Goal: Task Accomplishment & Management: Use online tool/utility

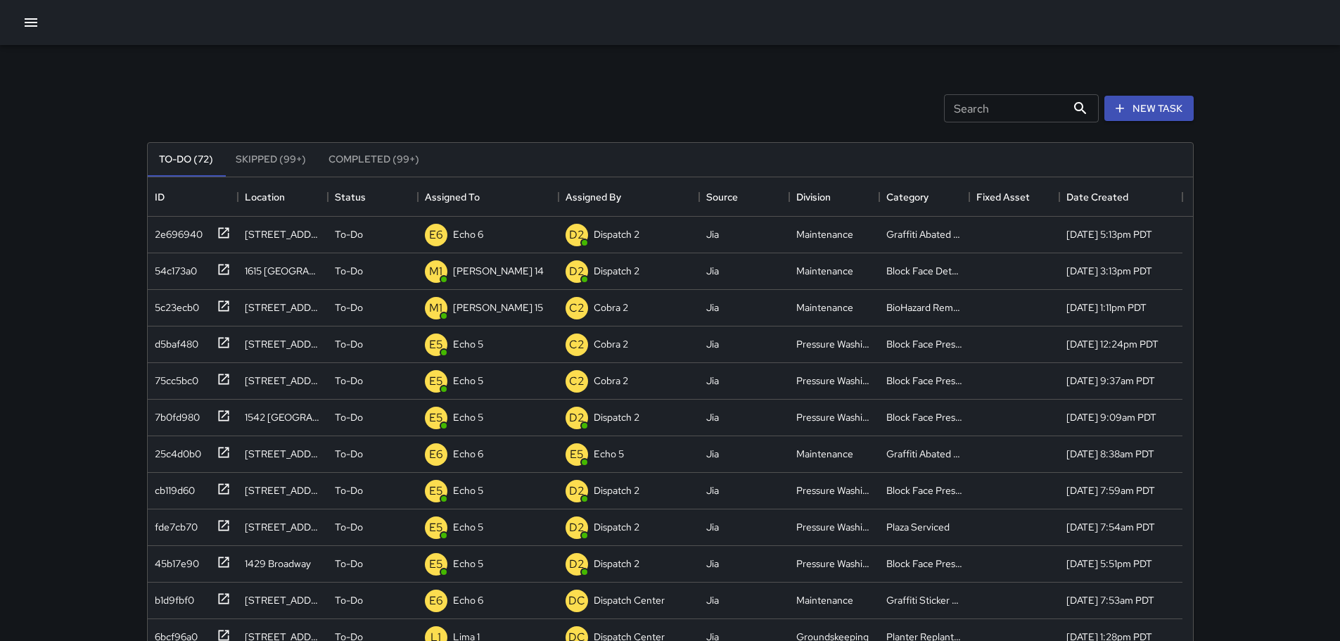
scroll to position [585, 1035]
click at [224, 343] on icon at bounding box center [224, 343] width 14 height 14
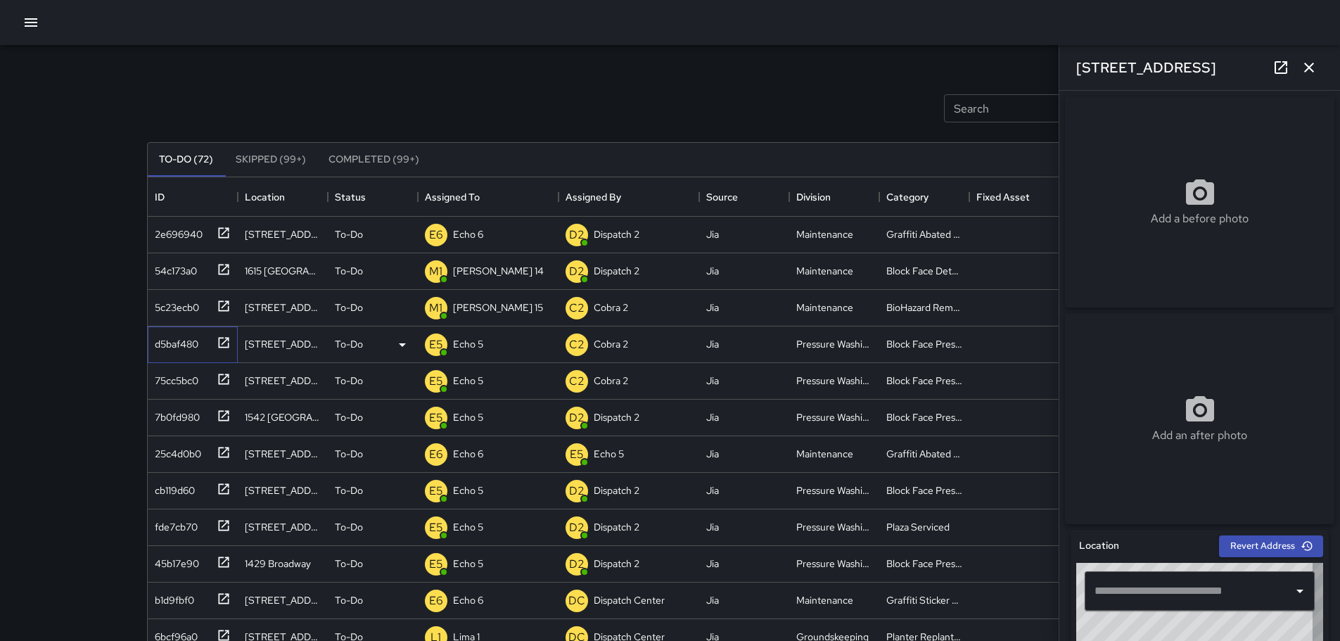
type input "**********"
click at [1318, 68] on button "button" at bounding box center [1309, 67] width 28 height 28
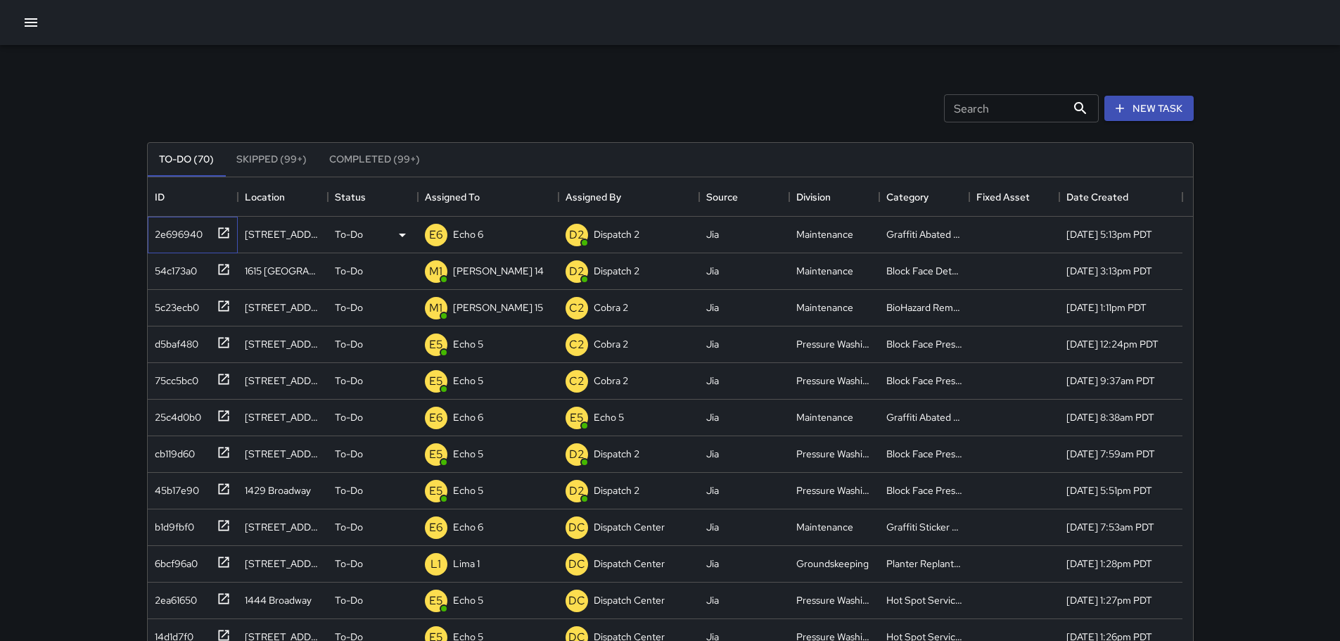
click at [219, 238] on icon at bounding box center [223, 232] width 11 height 11
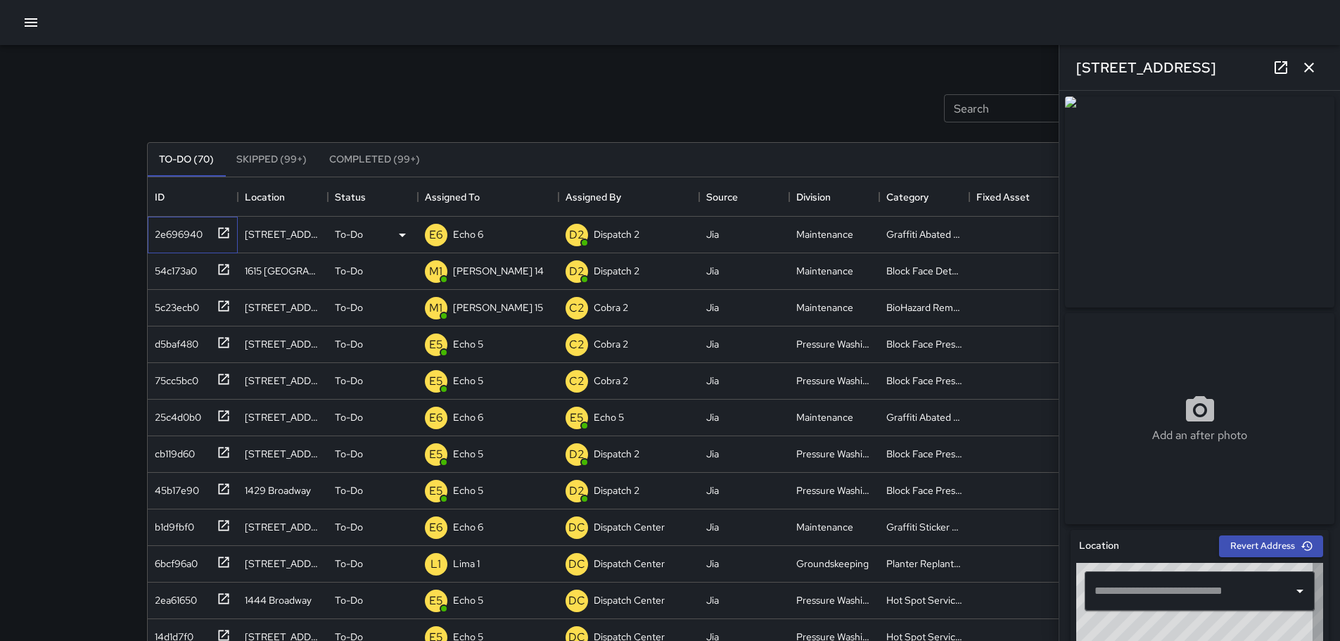
type input "**********"
click at [1306, 65] on icon "button" at bounding box center [1309, 67] width 17 height 17
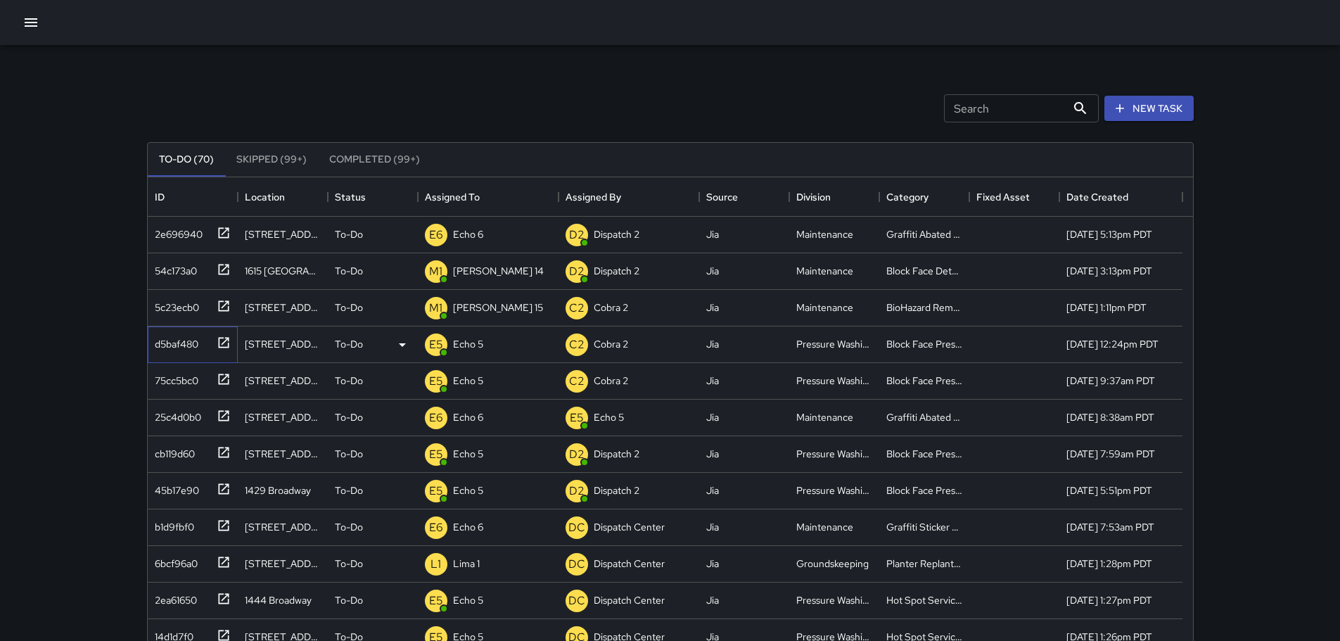
click at [228, 343] on icon at bounding box center [223, 342] width 11 height 11
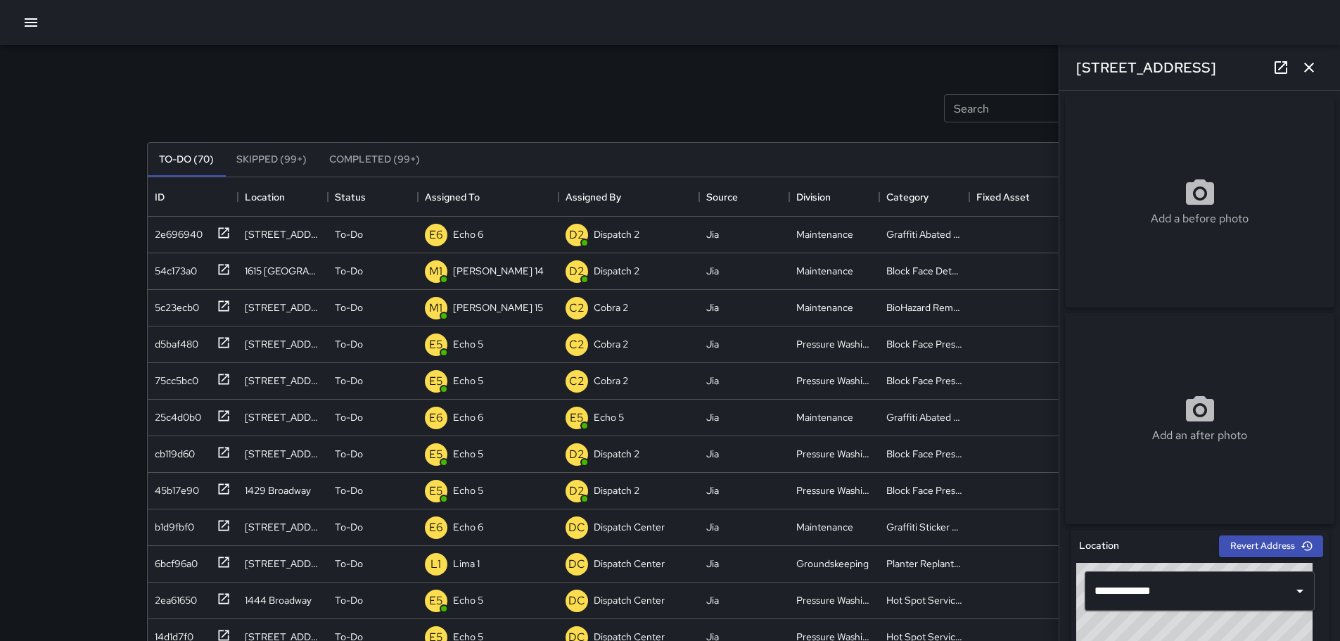
click at [1306, 61] on icon "button" at bounding box center [1309, 67] width 17 height 17
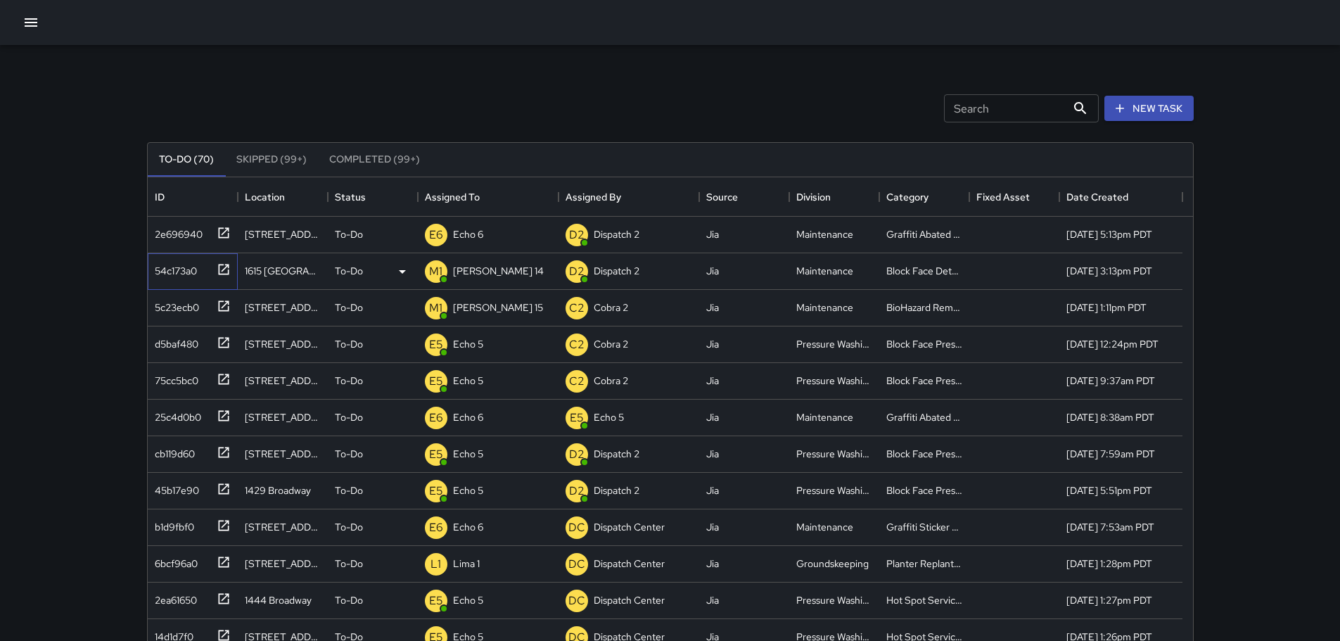
click at [221, 269] on icon at bounding box center [224, 269] width 14 height 14
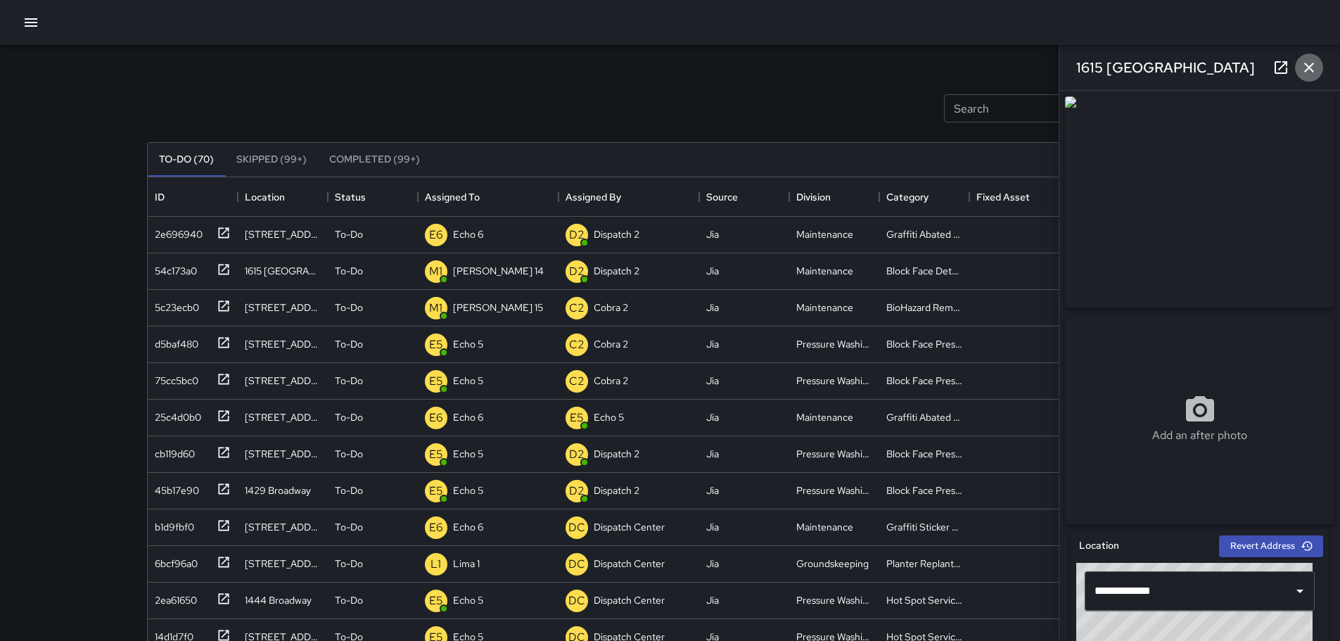
click at [1311, 65] on icon "button" at bounding box center [1309, 68] width 10 height 10
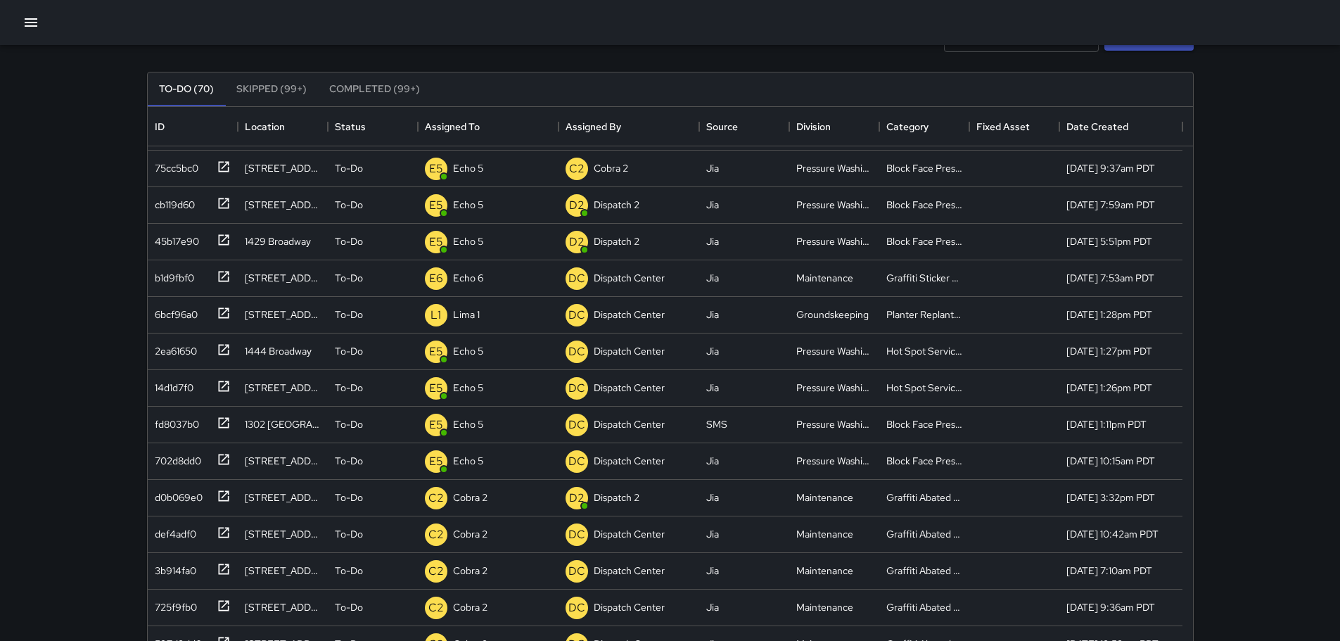
scroll to position [215, 0]
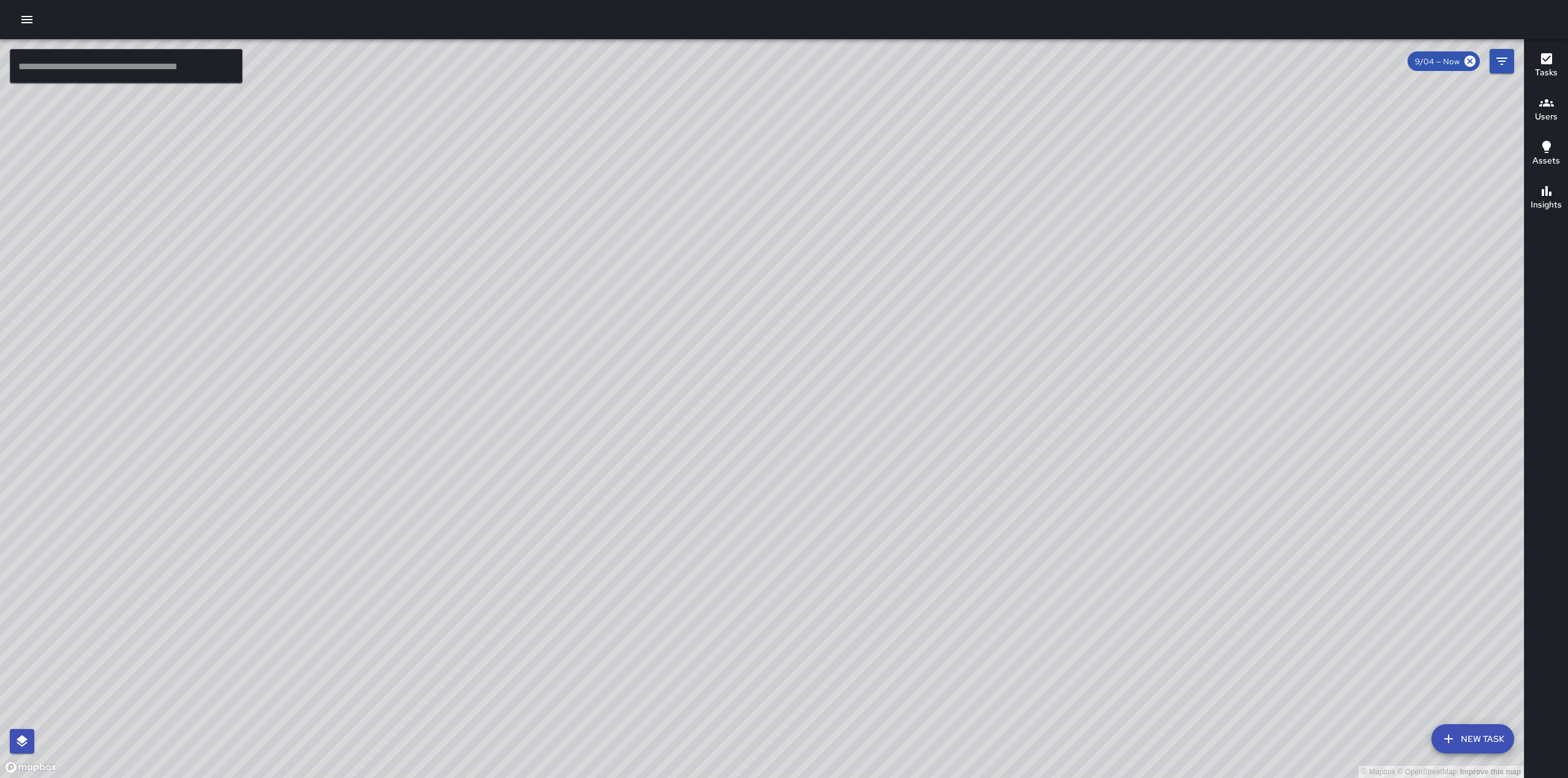
drag, startPoint x: 961, startPoint y: 440, endPoint x: 905, endPoint y: 426, distance: 57.7
click at [905, 426] on div "© Mapbox © OpenStreetMap Improve this map" at bounding box center [762, 408] width 1524 height 739
drag, startPoint x: 617, startPoint y: 481, endPoint x: 712, endPoint y: 419, distance: 113.4
click at [712, 419] on div "© Mapbox © OpenStreetMap Improve this map" at bounding box center [762, 408] width 1524 height 739
drag, startPoint x: 589, startPoint y: 214, endPoint x: 577, endPoint y: 268, distance: 55.3
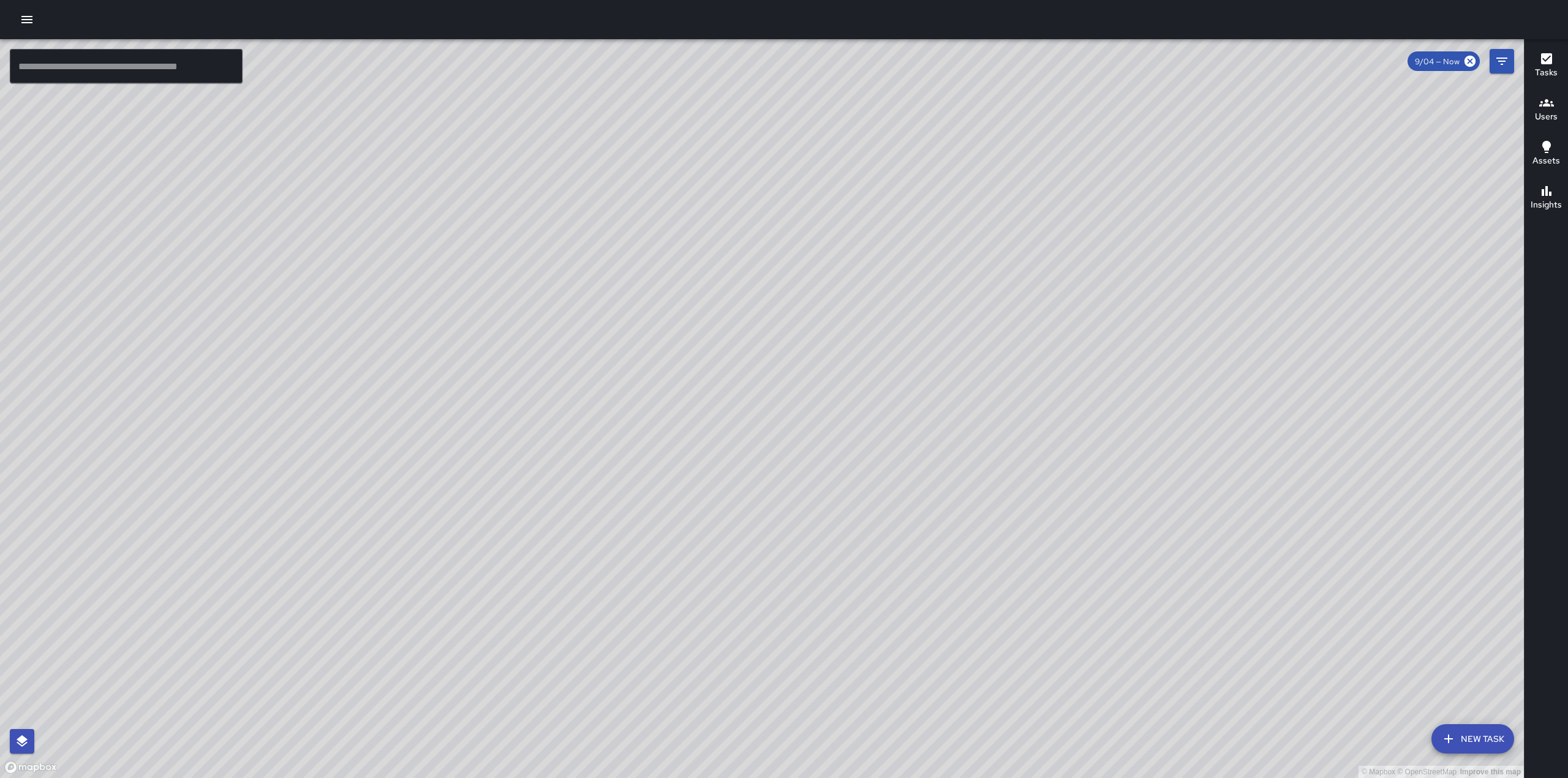
click at [577, 268] on div "© Mapbox © OpenStreetMap Improve this map" at bounding box center [762, 408] width 1524 height 739
drag, startPoint x: 1311, startPoint y: 171, endPoint x: 1177, endPoint y: 303, distance: 188.1
click at [1227, 396] on div "© Mapbox © OpenStreetMap Improve this map" at bounding box center [762, 408] width 1524 height 739
drag, startPoint x: 1127, startPoint y: 205, endPoint x: 1099, endPoint y: 307, distance: 105.8
click at [1099, 307] on div "© Mapbox © OpenStreetMap Improve this map" at bounding box center [762, 408] width 1524 height 739
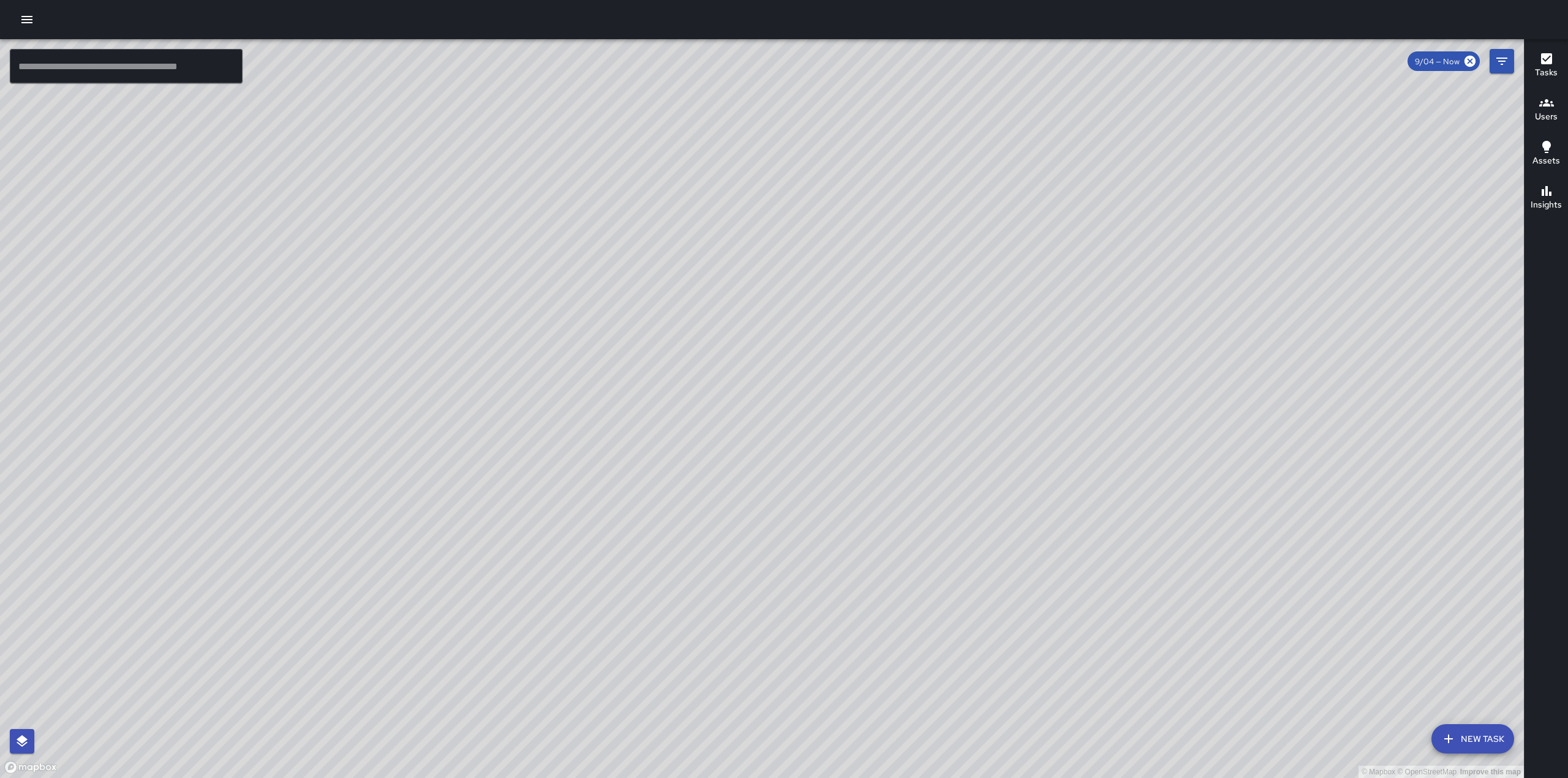
drag, startPoint x: 1050, startPoint y: 378, endPoint x: 1030, endPoint y: 236, distance: 143.4
click at [1030, 236] on div "© Mapbox © OpenStreetMap Improve this map" at bounding box center [762, 408] width 1524 height 739
